Goal: Task Accomplishment & Management: Use online tool/utility

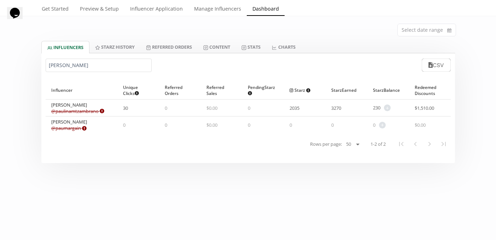
click at [100, 65] on input "paulina ma" at bounding box center [99, 65] width 106 height 13
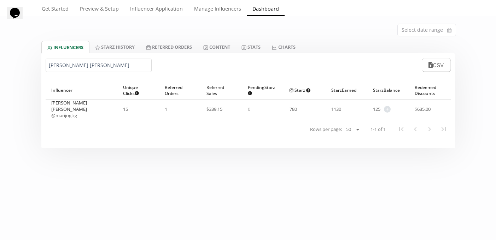
click at [95, 67] on input "Maria Jose Gonzalez" at bounding box center [99, 65] width 106 height 13
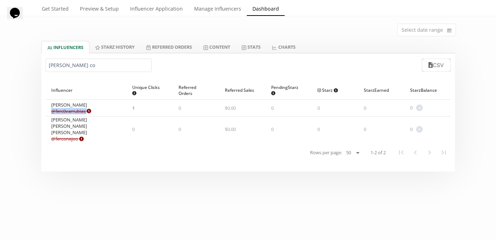
drag, startPoint x: 94, startPoint y: 111, endPoint x: 52, endPoint y: 109, distance: 42.1
click at [52, 109] on span "@ ferc0varrubias Expired or disconnected. Please ask influencer to reconnect." at bounding box center [71, 111] width 40 height 6
copy link "@ ferc0varrubias"
click at [76, 115] on div "Fernanda Covarrubias @ ferc0varrubias Expired or disconnected. Please ask influ…" at bounding box center [86, 108] width 81 height 17
click at [76, 111] on link "@ ferc0varrubias Expired or disconnected. Please ask influencer to reconnect." at bounding box center [71, 111] width 40 height 6
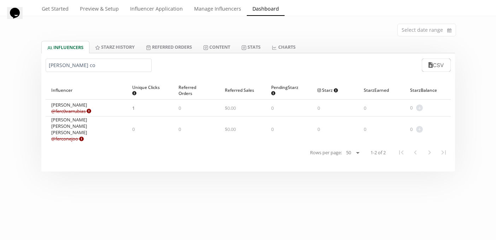
click at [61, 63] on input "fernanda co" at bounding box center [99, 65] width 106 height 13
paste input "[PERSON_NAME]"
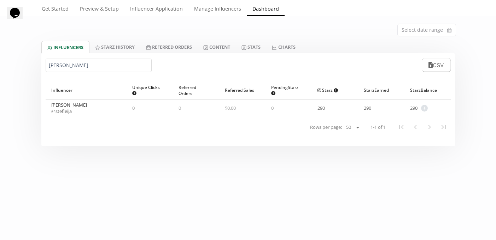
click at [63, 111] on link "@ stefleija" at bounding box center [61, 111] width 20 height 6
click at [66, 68] on input "[PERSON_NAME]" at bounding box center [99, 65] width 106 height 13
paste input "Paola Corre"
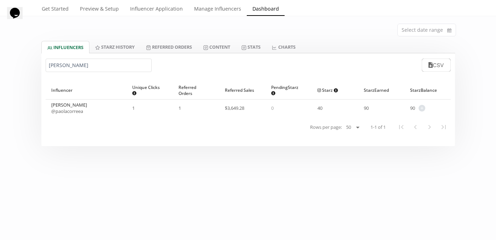
click at [84, 115] on div "Paola Correa @ paolacorreea" at bounding box center [86, 108] width 81 height 17
click at [76, 110] on link "@ paolacorreea" at bounding box center [67, 111] width 32 height 6
click at [61, 70] on input "[PERSON_NAME]" at bounding box center [99, 65] width 106 height 13
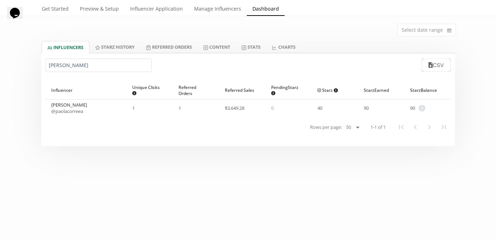
paste input "[PERSON_NAME]"
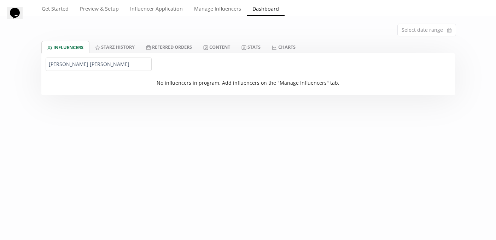
click at [64, 61] on input "Paola CorreaMacarena Anaya" at bounding box center [99, 64] width 106 height 13
paste input "[PERSON_NAME]"
click at [64, 61] on input "Macarena AnayaPaola CorreaMacarena Anaya" at bounding box center [99, 64] width 106 height 13
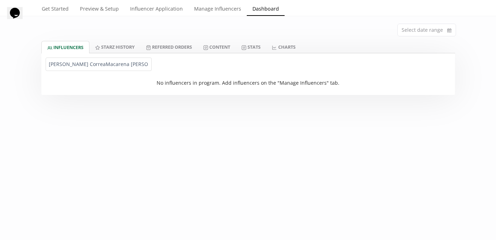
click at [64, 61] on input "Macarena AnayaPaola CorreaMacarena Anaya" at bounding box center [99, 64] width 106 height 13
paste input "text"
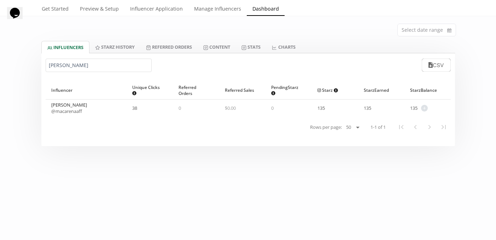
click at [70, 116] on div "Macarena Anaya @ macarenaaff" at bounding box center [86, 108] width 81 height 17
click at [70, 113] on link "@ macarenaaff" at bounding box center [66, 111] width 31 height 6
click at [59, 71] on input "[PERSON_NAME]" at bounding box center [99, 65] width 106 height 13
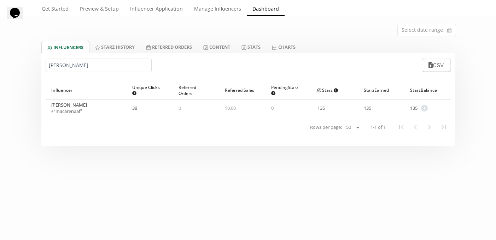
paste input "[PERSON_NAME]"
click at [60, 109] on link "@ dalidgtz" at bounding box center [61, 111] width 21 height 6
click at [81, 72] on input "[PERSON_NAME]" at bounding box center [99, 65] width 106 height 13
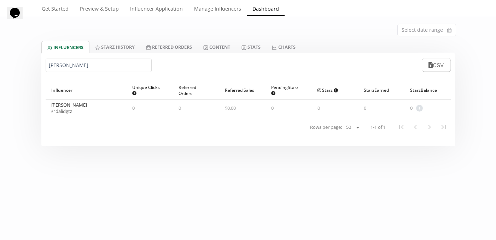
paste input "Valentina Hernand"
type input "[PERSON_NAME]"
click at [72, 114] on link "@ valentinahdzc" at bounding box center [68, 111] width 34 height 6
click at [139, 11] on link "Influencer Application" at bounding box center [156, 9] width 64 height 14
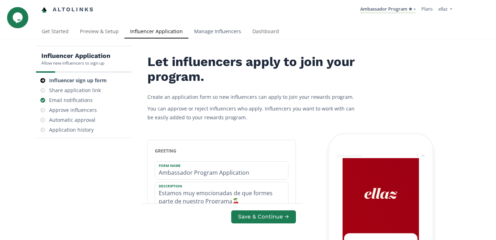
click at [210, 28] on link "Manage Influencers" at bounding box center [217, 32] width 58 height 14
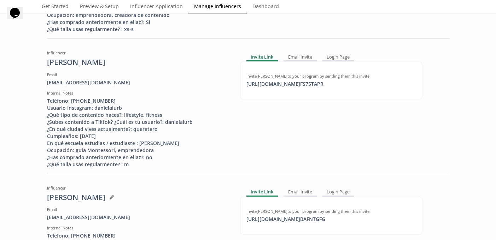
scroll to position [468, 0]
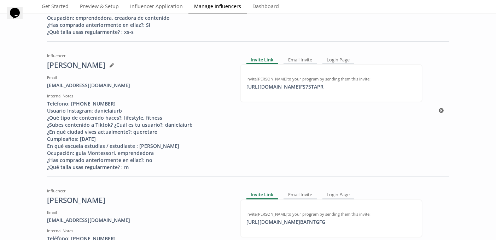
click at [279, 99] on div "Invite [PERSON_NAME] to your program by sending them this invite: [URL][DOMAIN_…" at bounding box center [331, 83] width 182 height 38
click at [279, 90] on div "[URL][DOMAIN_NAME] FS75TAPR click to copy" at bounding box center [285, 86] width 86 height 7
copy div "[URL][DOMAIN_NAME]"
